Goal: Information Seeking & Learning: Learn about a topic

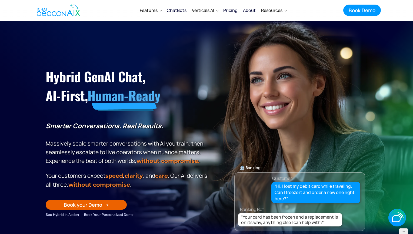
click at [378, 173] on section "Hybrid GenAI Chat, AI-First, Human-Ready Smarter Conversations. Real Results. M…" at bounding box center [206, 129] width 413 height 216
